Goal: Task Accomplishment & Management: Manage account settings

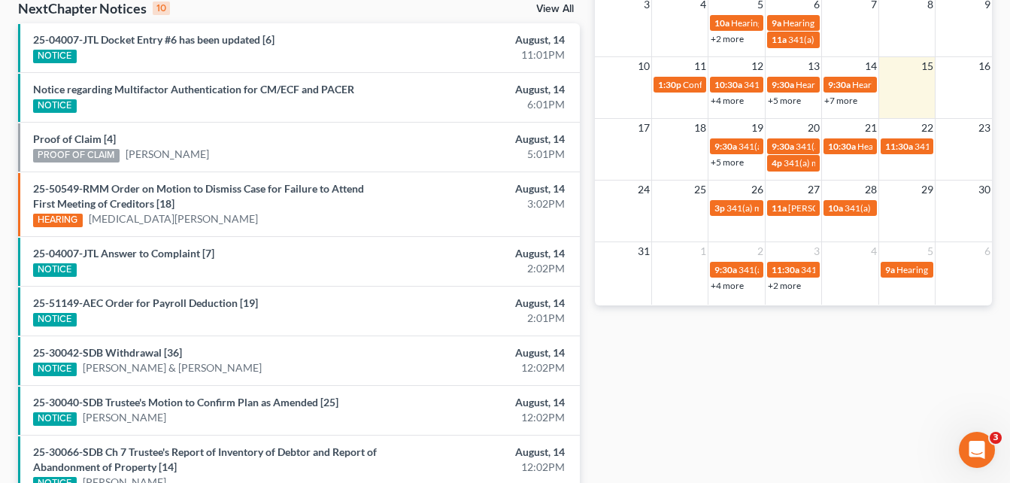
scroll to position [494, 0]
click at [852, 149] on span "10:30a" at bounding box center [842, 146] width 28 height 11
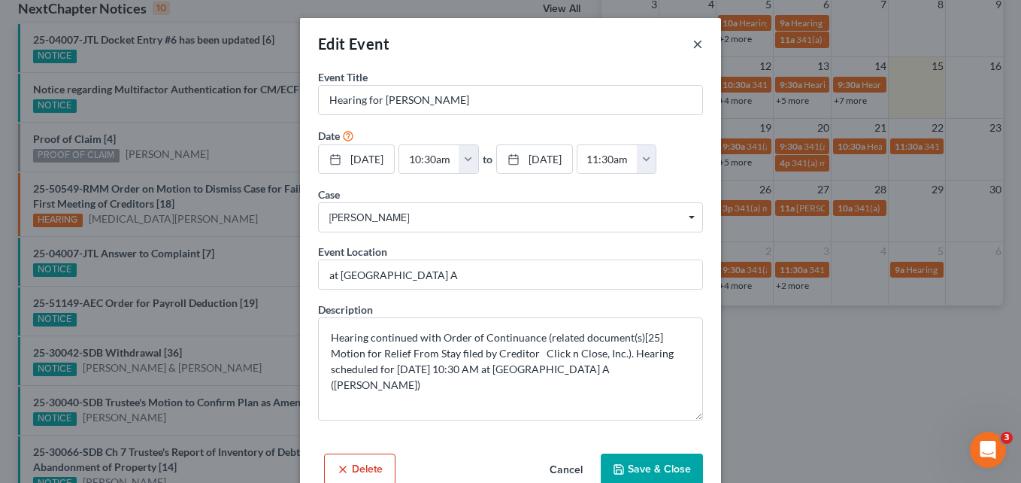
click at [696, 49] on button "×" at bounding box center [697, 44] width 11 height 18
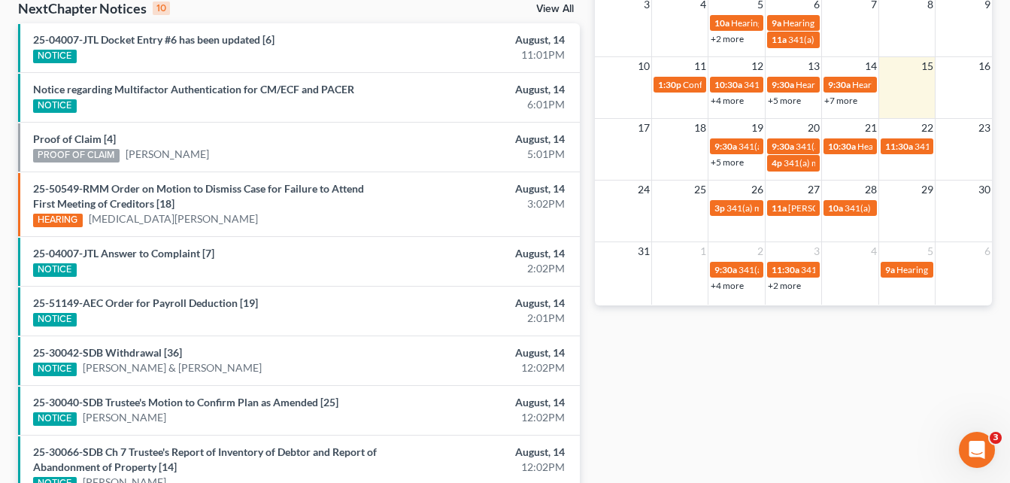
click at [734, 163] on link "+5 more" at bounding box center [726, 161] width 33 height 11
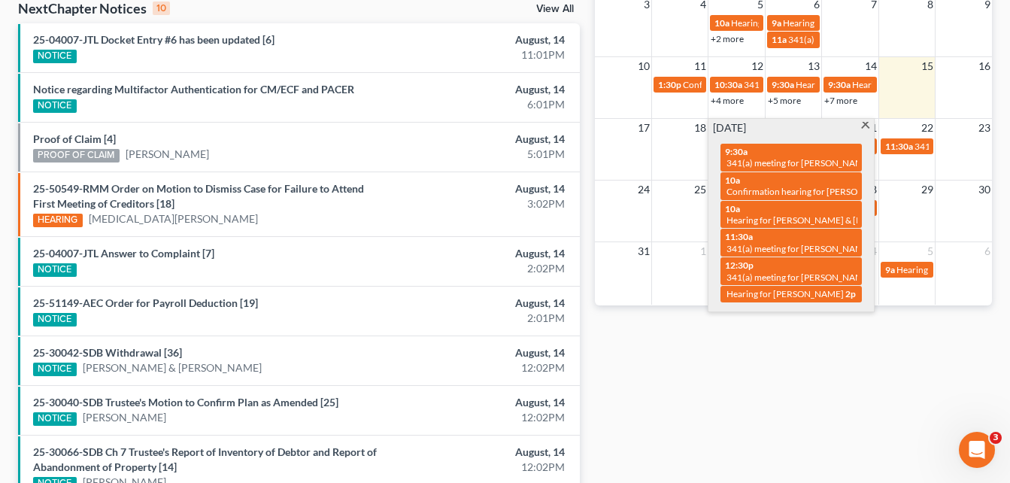
click at [864, 125] on span at bounding box center [864, 127] width 11 height 10
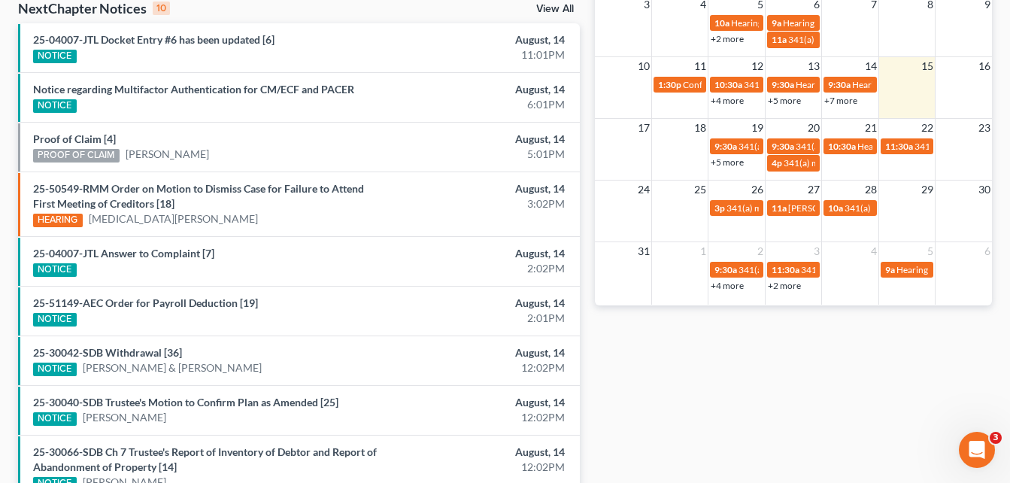
click at [739, 160] on link "+5 more" at bounding box center [726, 161] width 33 height 11
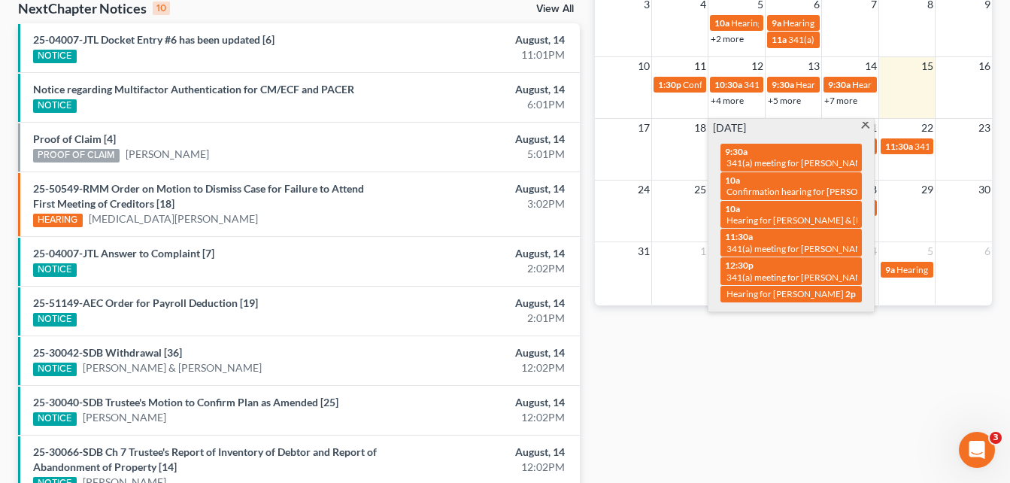
click at [865, 126] on span at bounding box center [864, 127] width 11 height 10
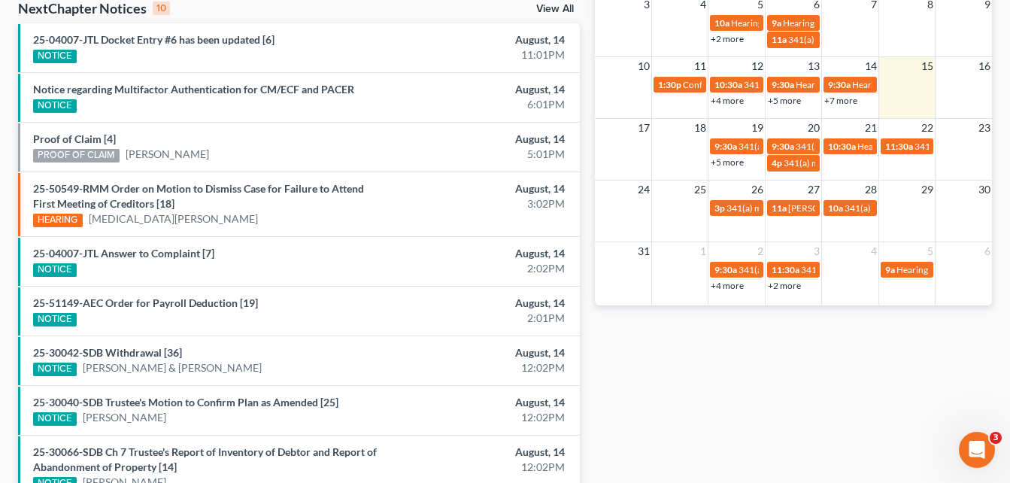
click at [591, 26] on div "Monthly Progress Bankruptcy Bankruptcy [DATE] [DATE] [DATE] [DATE] [DATE] [DATE…" at bounding box center [793, 86] width 412 height 1003
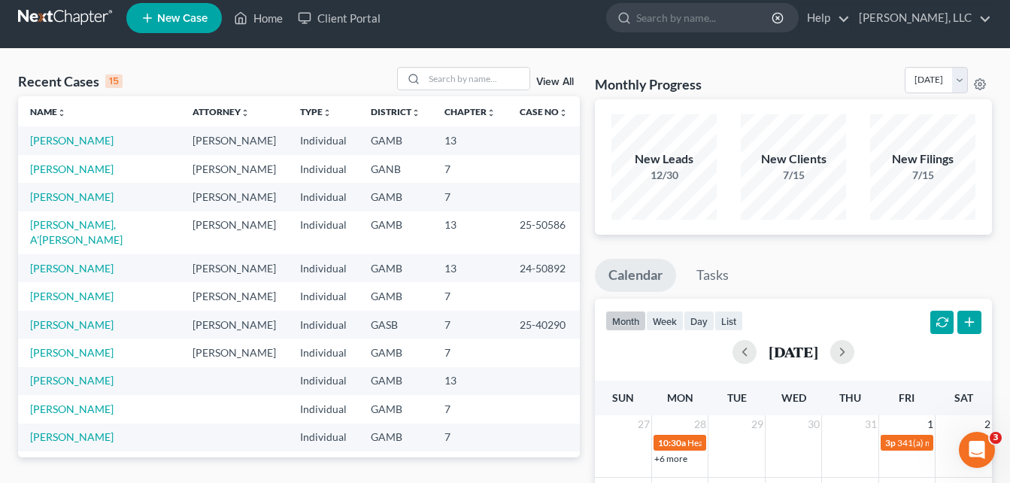
scroll to position [0, 0]
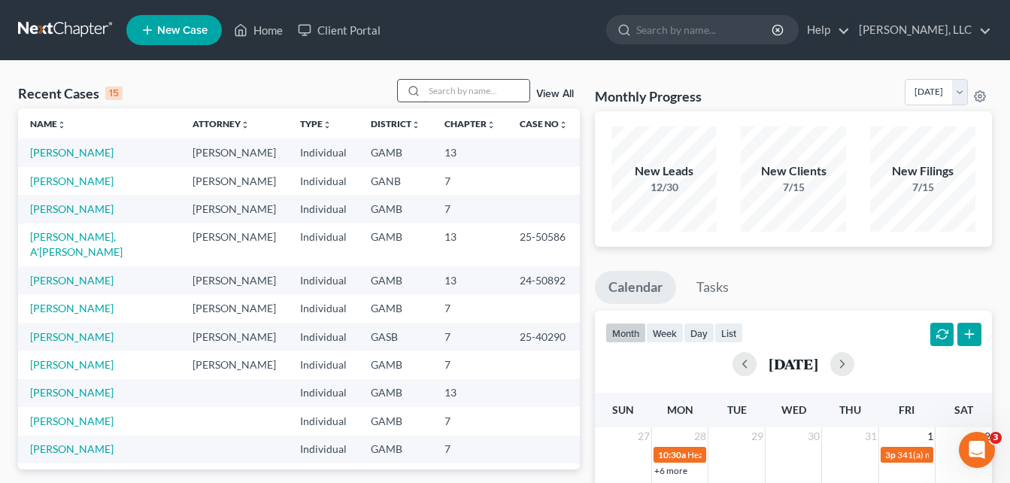
click at [482, 90] on input "search" at bounding box center [476, 91] width 105 height 22
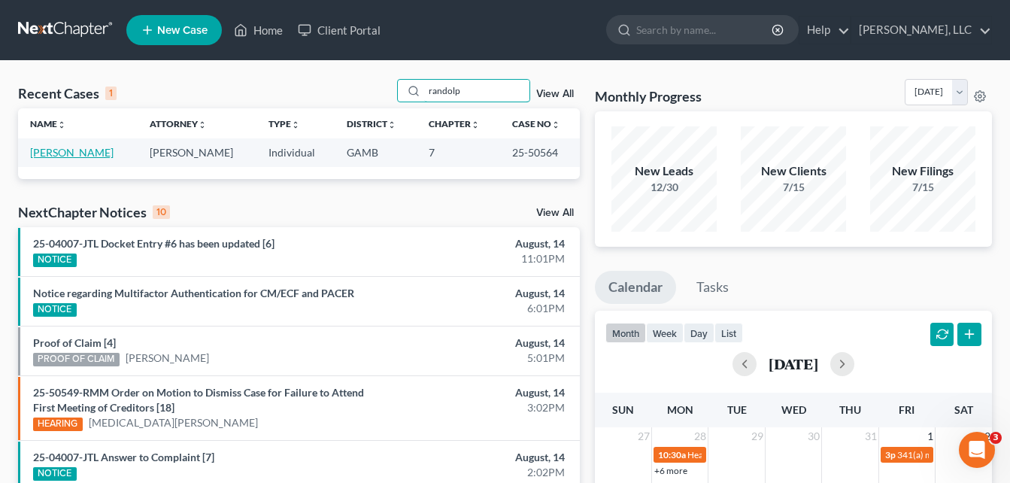
type input "randolp"
click at [81, 153] on link "[PERSON_NAME]" at bounding box center [71, 152] width 83 height 13
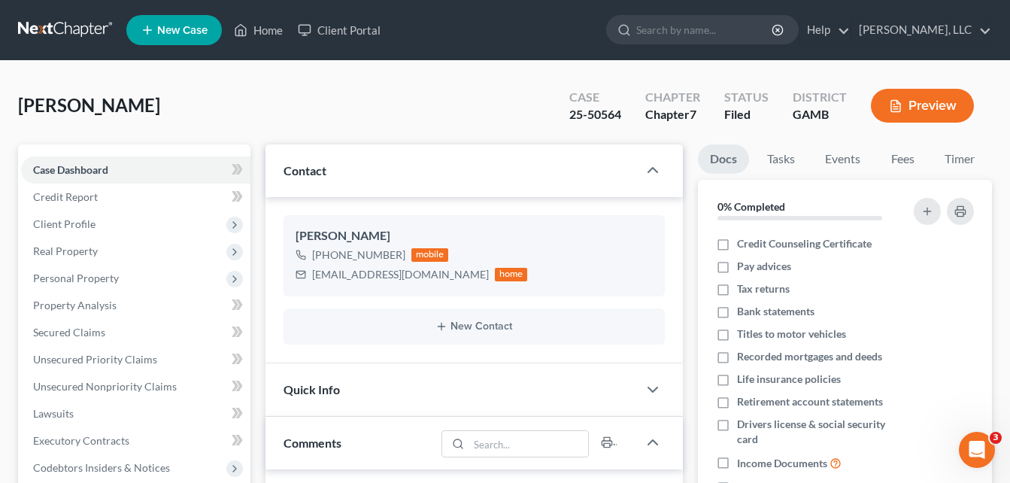
click at [260, 83] on div "[PERSON_NAME] Upgraded Case 25-50564 Chapter Chapter 7 Status Filed District [G…" at bounding box center [505, 111] width 974 height 65
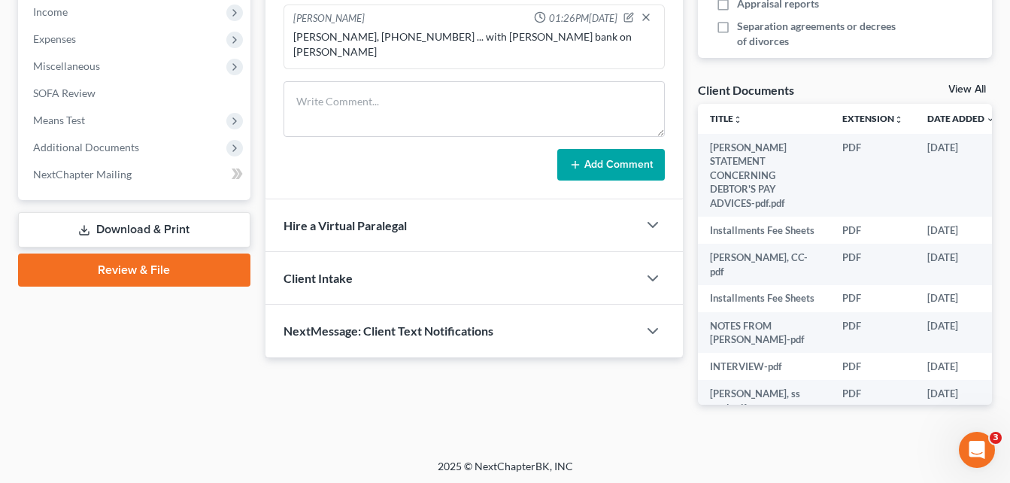
scroll to position [486, 0]
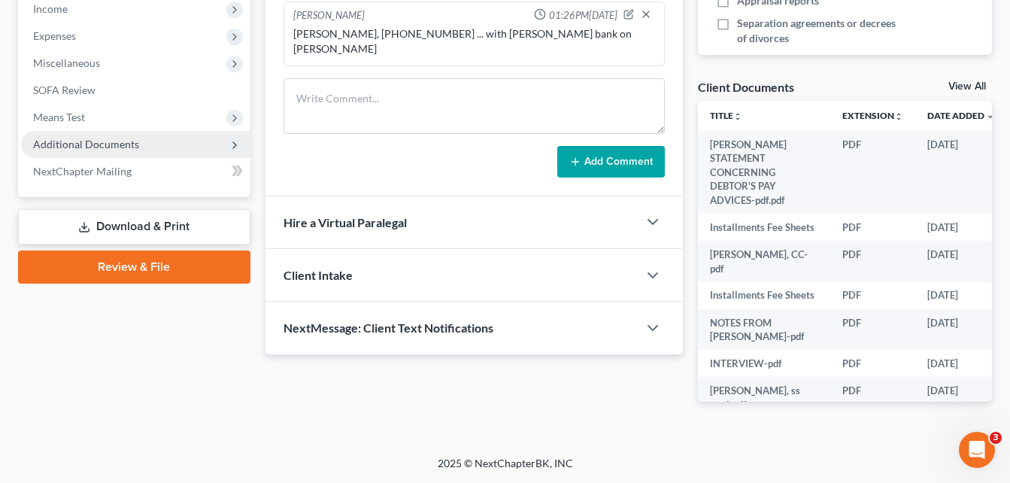
click at [101, 145] on span "Additional Documents" at bounding box center [86, 144] width 106 height 13
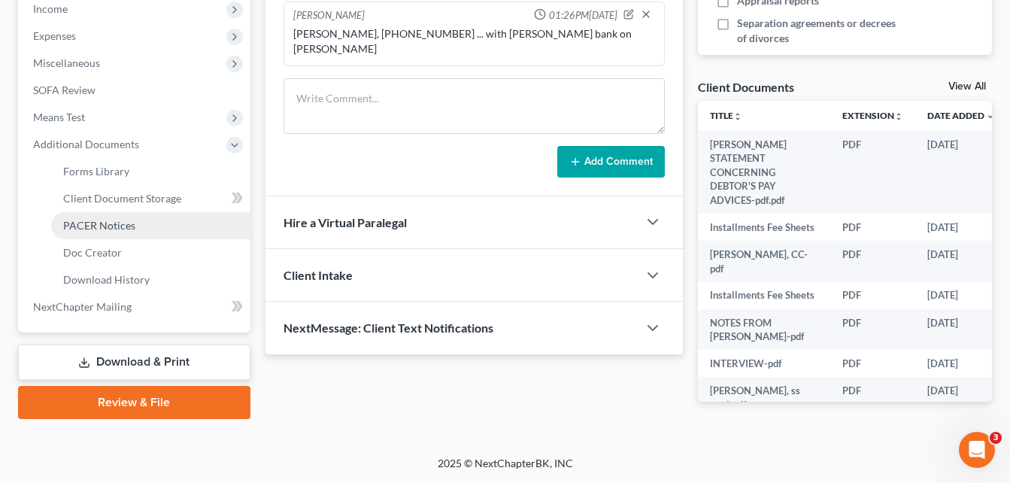
click at [104, 231] on span "PACER Notices" at bounding box center [99, 225] width 72 height 13
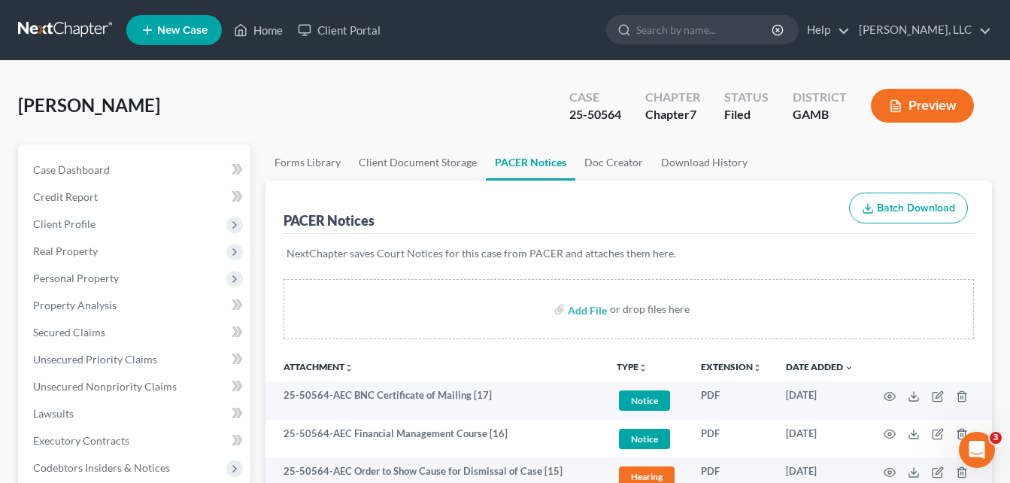
click at [271, 124] on div "[PERSON_NAME] Upgraded Case 25-50564 Chapter Chapter 7 Status Filed District [G…" at bounding box center [505, 111] width 974 height 65
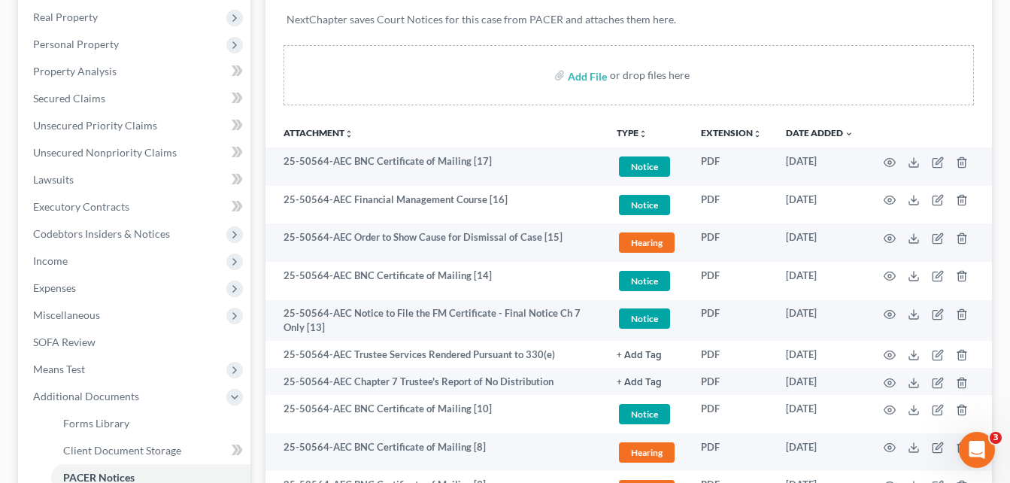
scroll to position [210, 0]
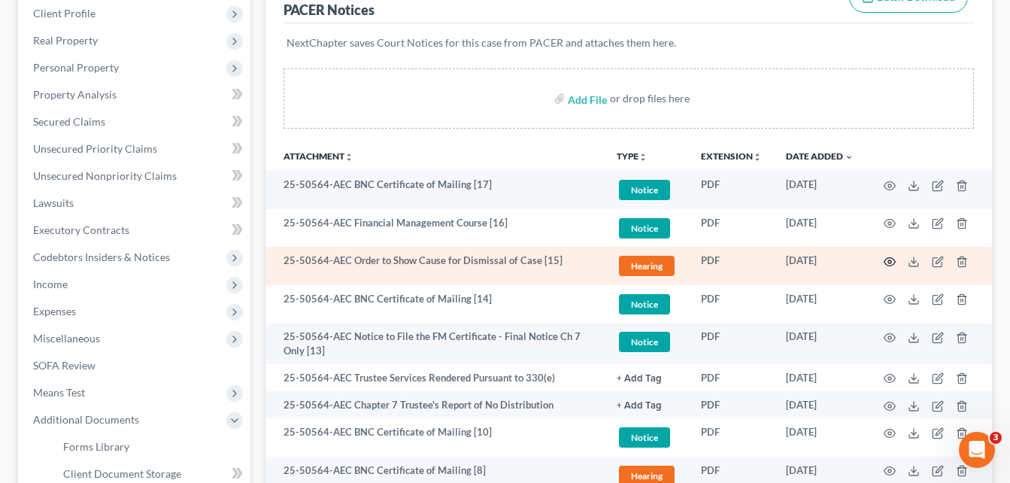
click at [891, 262] on circle "button" at bounding box center [889, 261] width 3 height 3
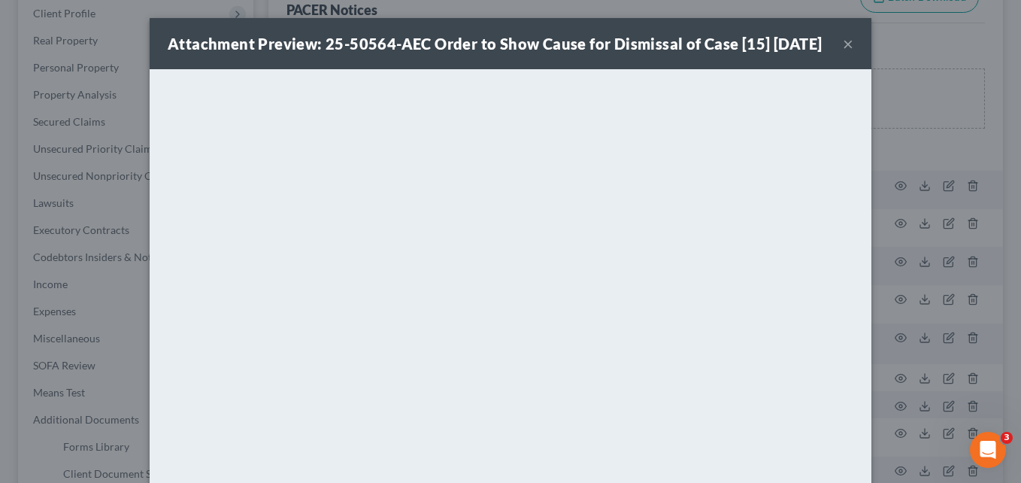
click at [843, 53] on button "×" at bounding box center [848, 44] width 11 height 18
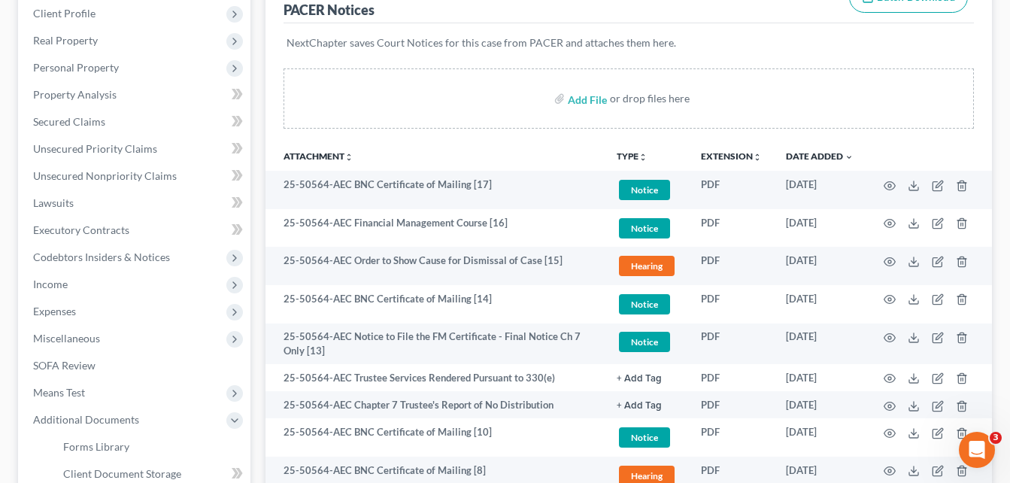
click at [10, 212] on div "[PERSON_NAME] Upgraded Case 25-50564 Chapter Chapter 7 Status Filed District [G…" at bounding box center [505, 401] width 1010 height 1103
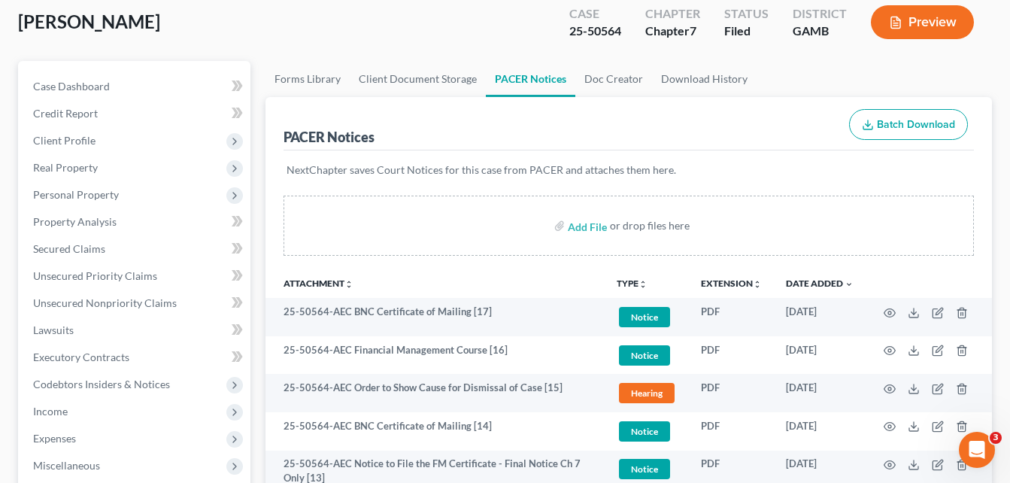
scroll to position [0, 0]
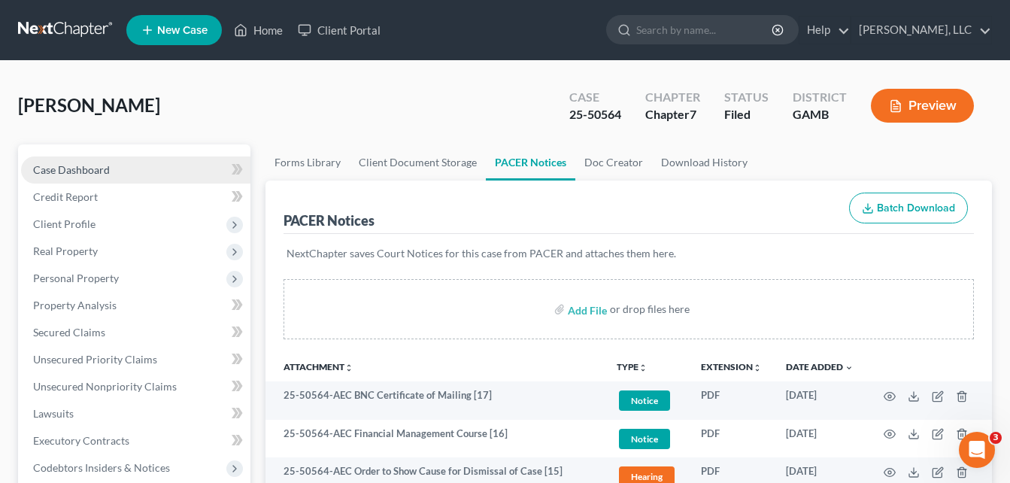
click at [98, 169] on span "Case Dashboard" at bounding box center [71, 169] width 77 height 13
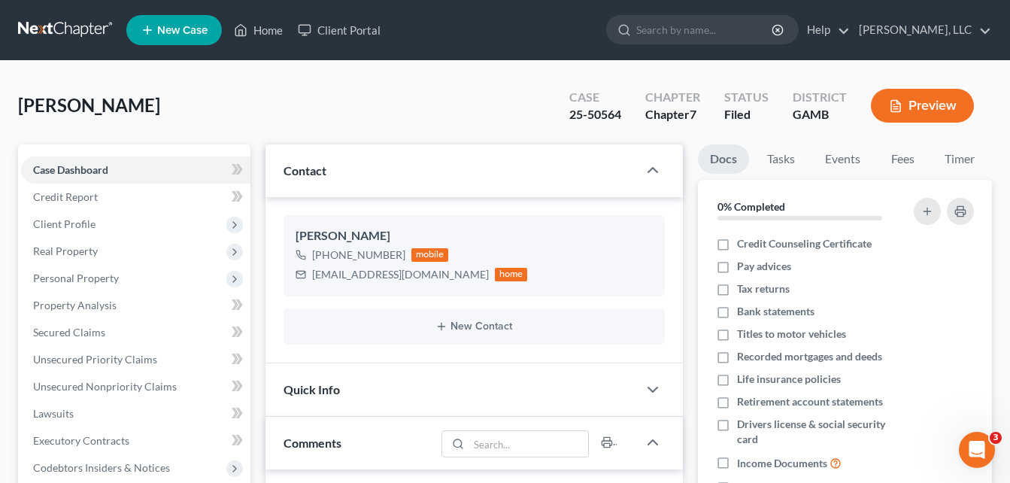
click at [259, 107] on div "[PERSON_NAME] Upgraded Case 25-50564 Chapter Chapter 7 Status Filed District [G…" at bounding box center [505, 111] width 974 height 65
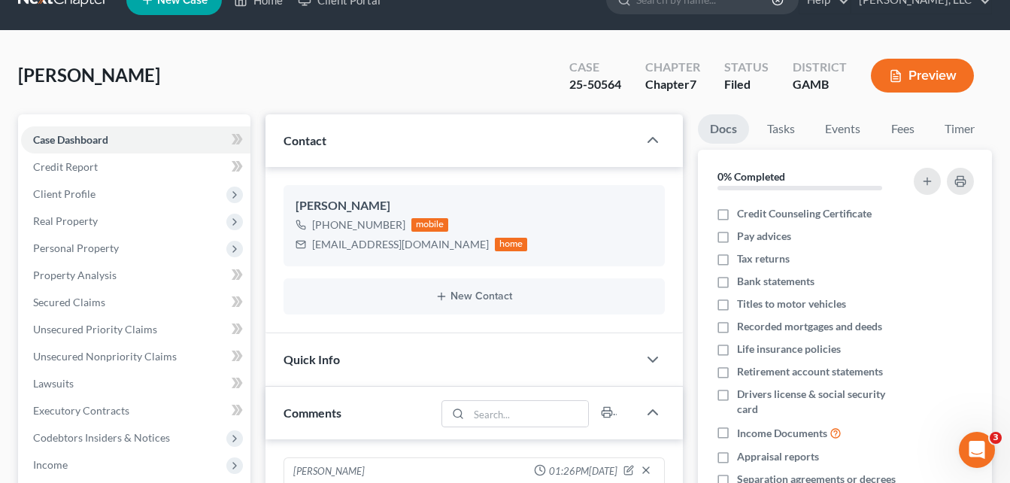
scroll to position [60, 0]
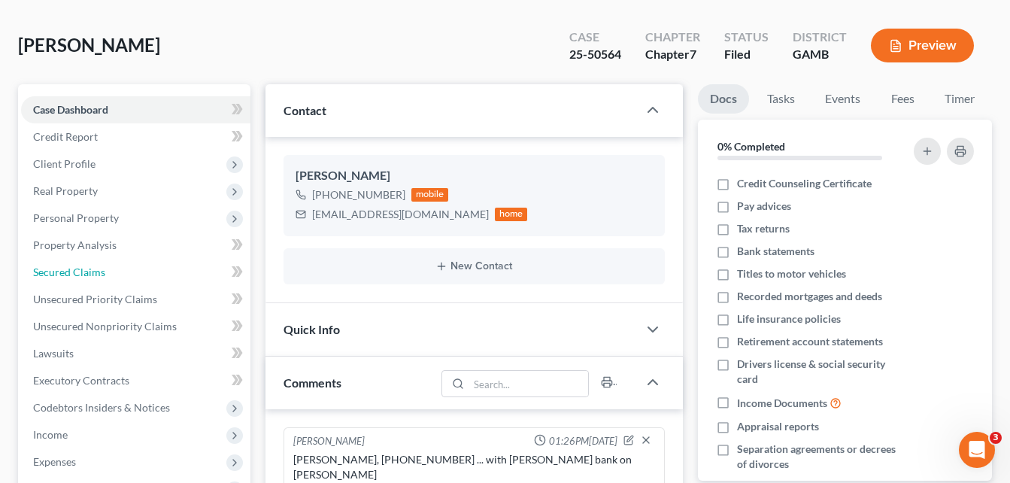
drag, startPoint x: 68, startPoint y: 274, endPoint x: 241, endPoint y: 73, distance: 264.9
click at [68, 274] on span "Secured Claims" at bounding box center [69, 271] width 72 height 13
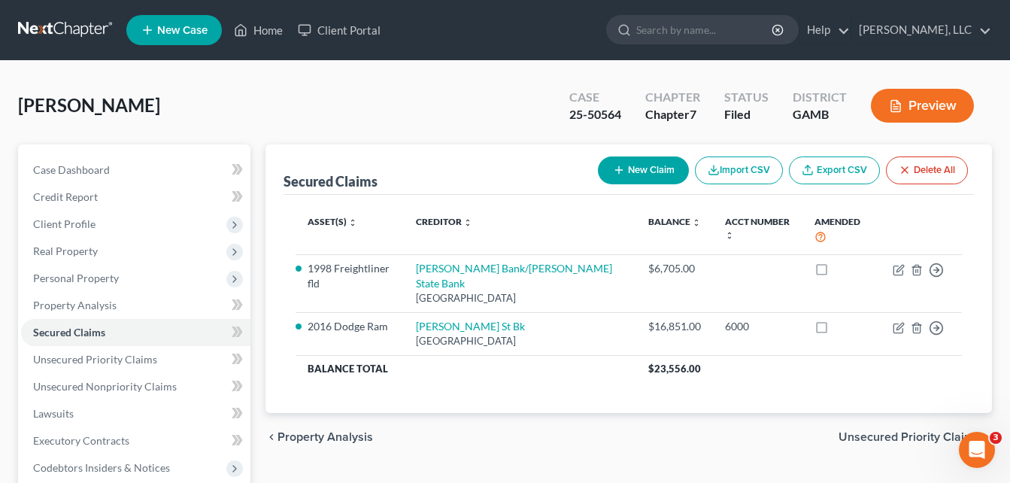
click at [253, 89] on div "[PERSON_NAME] Upgraded Case 25-50564 Chapter Chapter 7 Status Filed District [G…" at bounding box center [505, 111] width 974 height 65
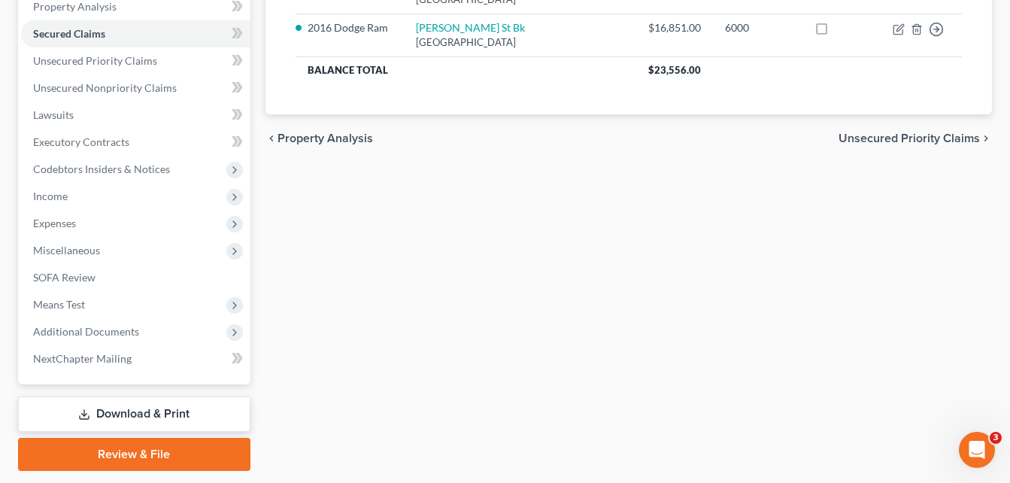
scroll to position [301, 0]
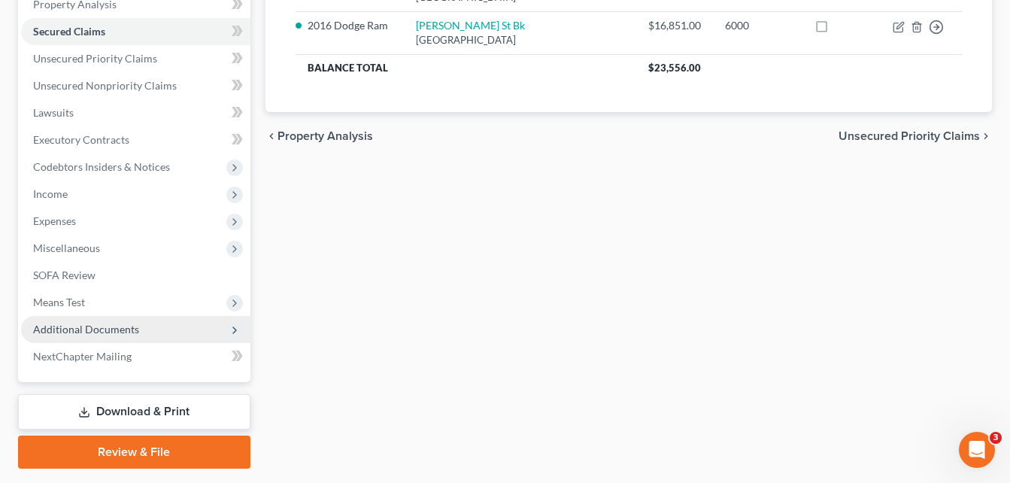
click at [90, 329] on span "Additional Documents" at bounding box center [86, 329] width 106 height 13
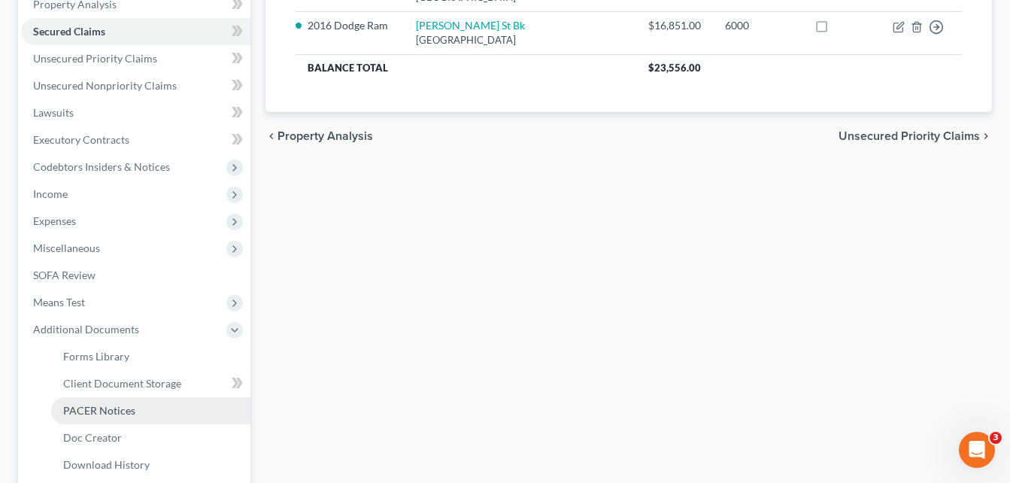
click at [98, 412] on span "PACER Notices" at bounding box center [99, 410] width 72 height 13
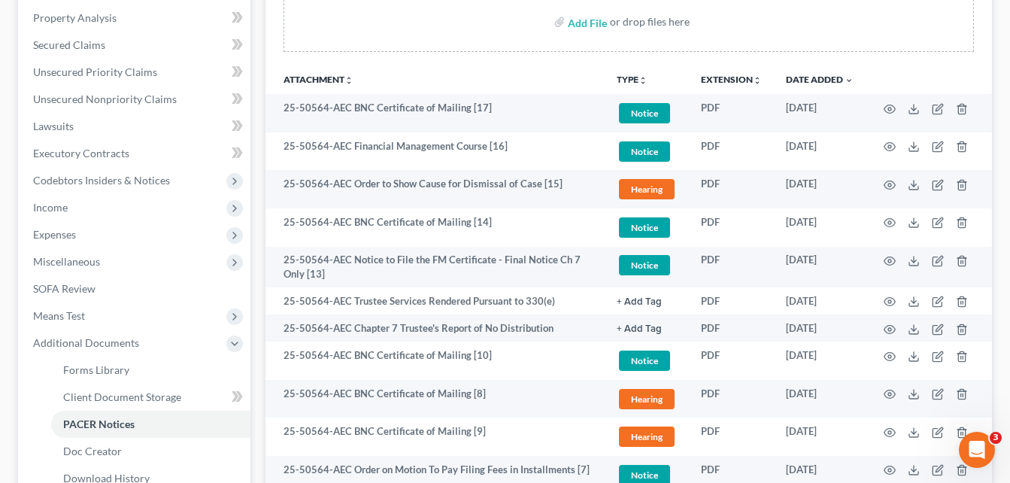
scroll to position [257, 0]
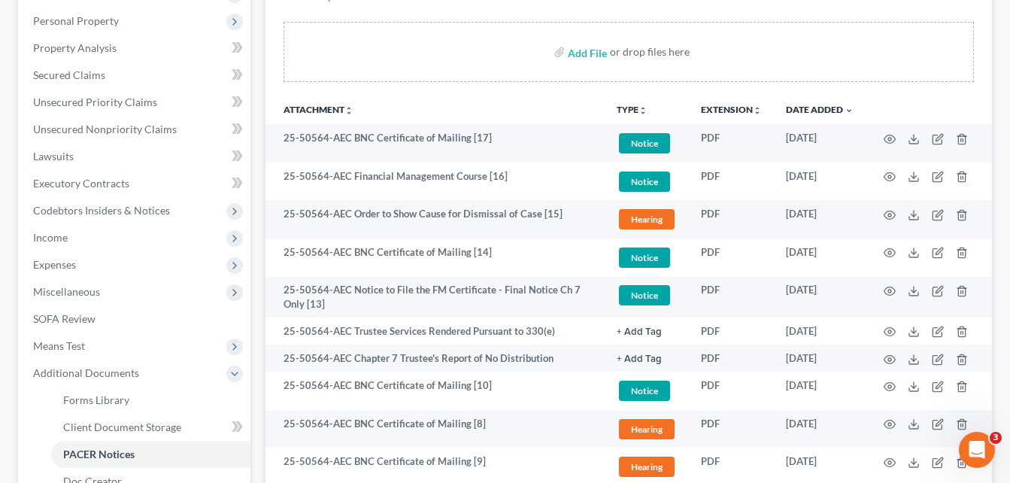
click at [256, 40] on div "Case Dashboard Payments Invoices Payments Payments Credit Report Client Profile" at bounding box center [134, 382] width 247 height 990
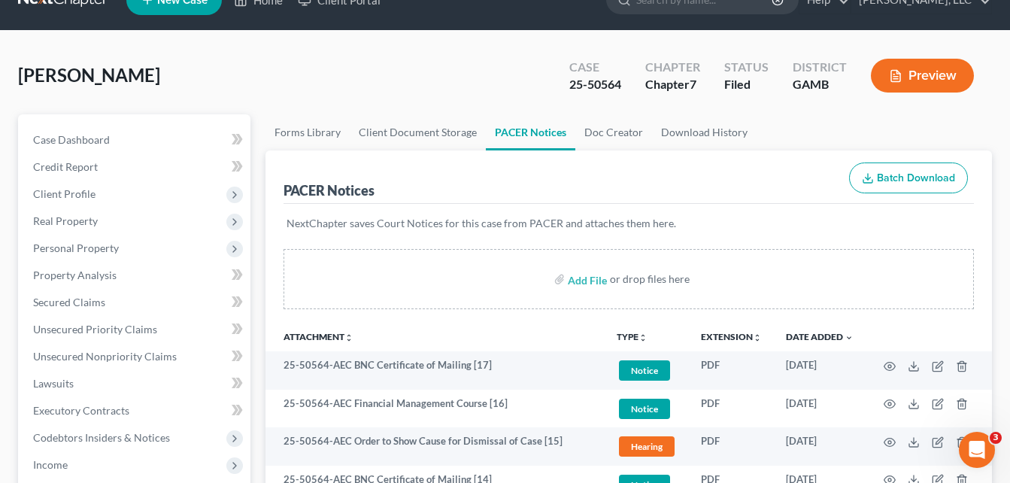
scroll to position [0, 0]
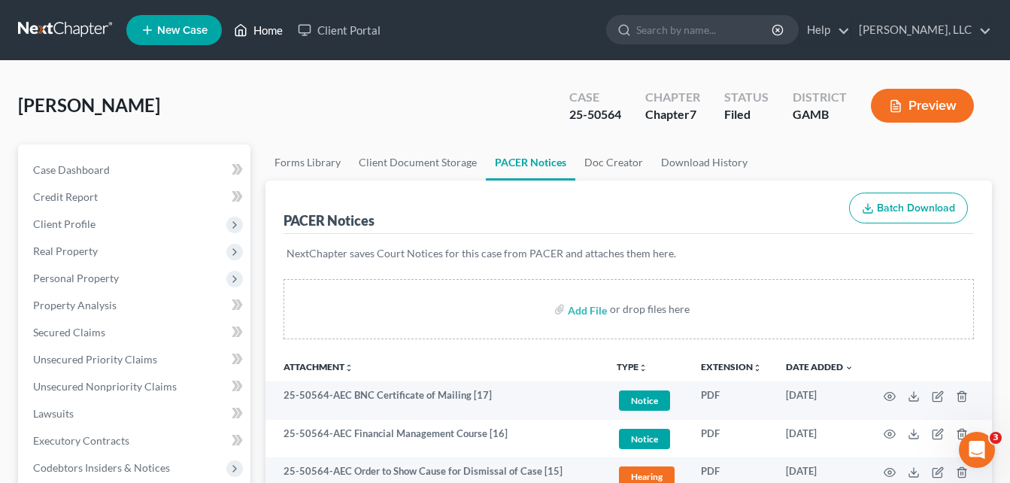
drag, startPoint x: 256, startPoint y: 40, endPoint x: 260, endPoint y: 26, distance: 14.3
click at [256, 40] on link "Home" at bounding box center [258, 30] width 64 height 27
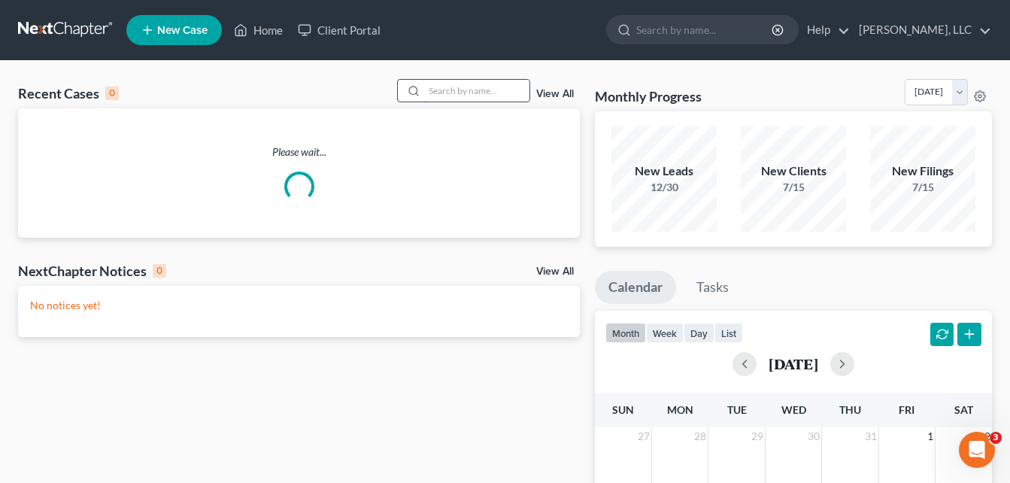
click at [447, 95] on input "search" at bounding box center [476, 91] width 105 height 22
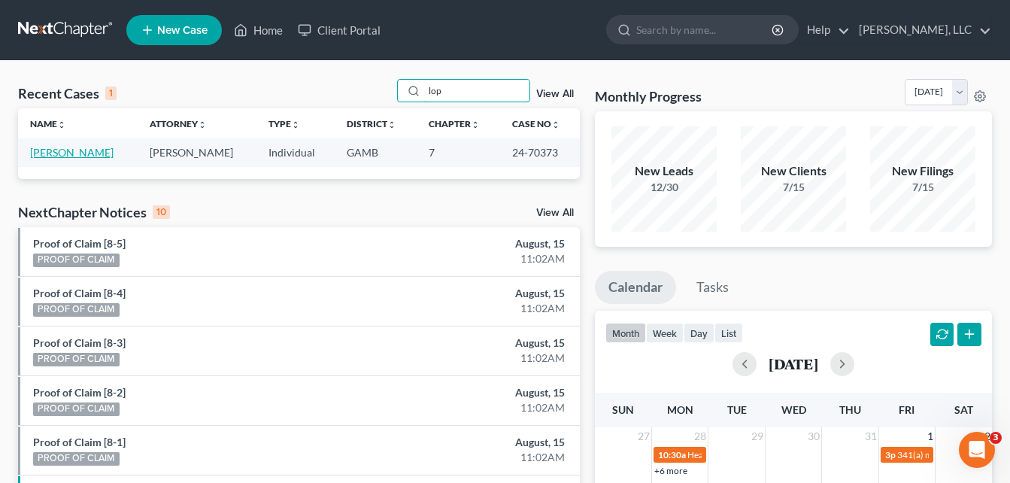
type input "lop"
click at [83, 151] on link "[PERSON_NAME]" at bounding box center [71, 152] width 83 height 13
click at [271, 35] on link "Home" at bounding box center [258, 30] width 64 height 27
